Goal: Find specific page/section: Find specific page/section

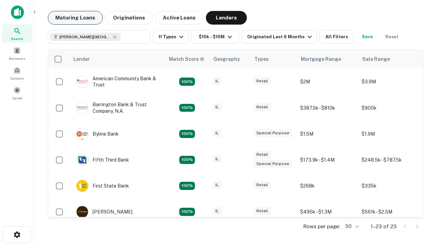
click at [75, 18] on button "Maturing Loans" at bounding box center [75, 18] width 55 height 14
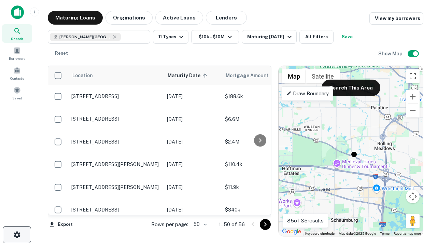
click at [17, 234] on icon "button" at bounding box center [17, 234] width 8 height 8
